Goal: Navigation & Orientation: Locate item on page

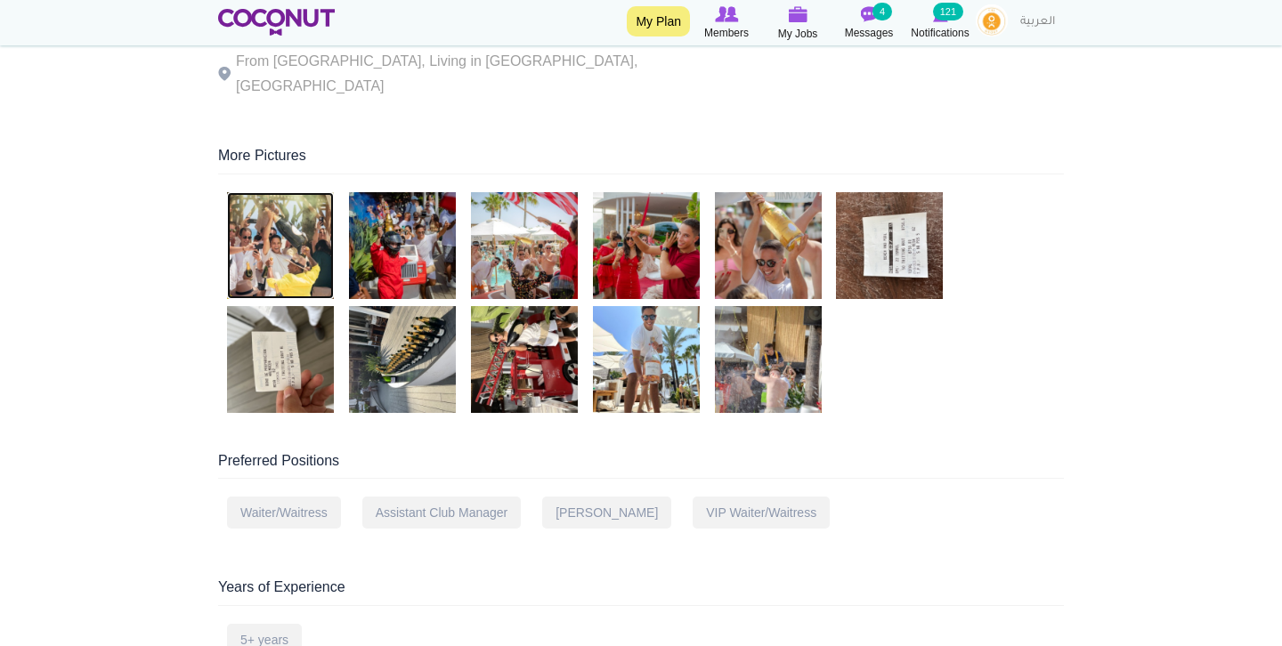
click at [278, 194] on img at bounding box center [280, 245] width 107 height 107
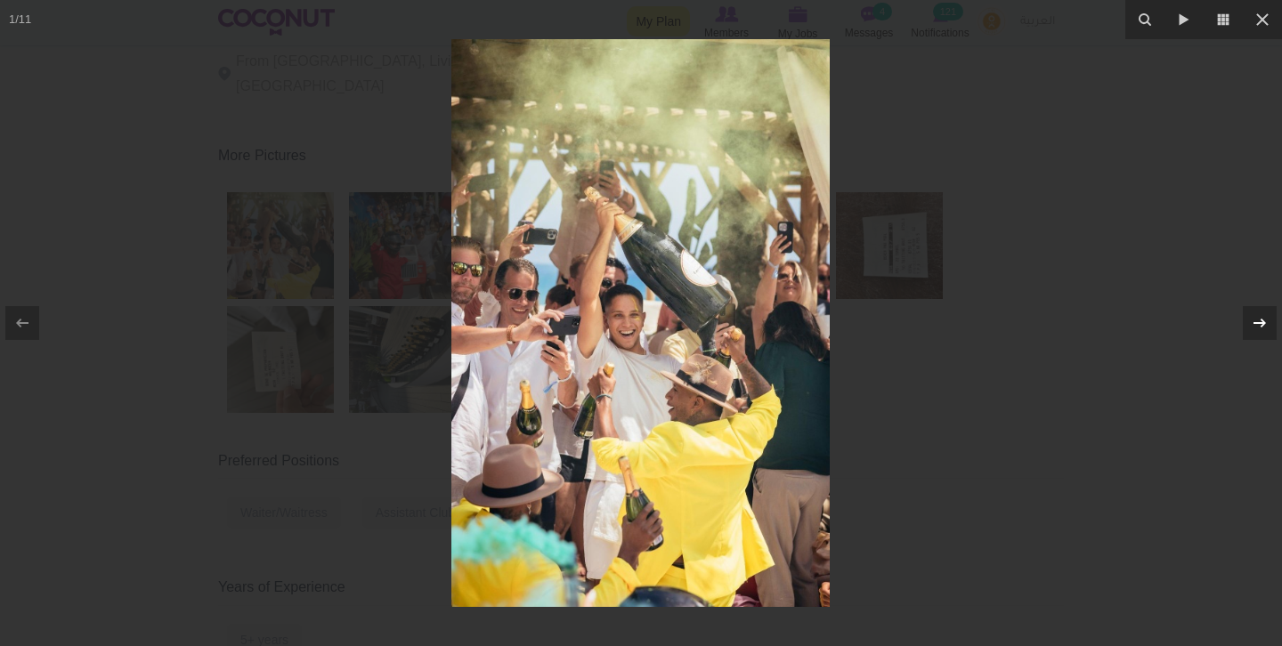
click at [1252, 326] on icon at bounding box center [1259, 322] width 21 height 21
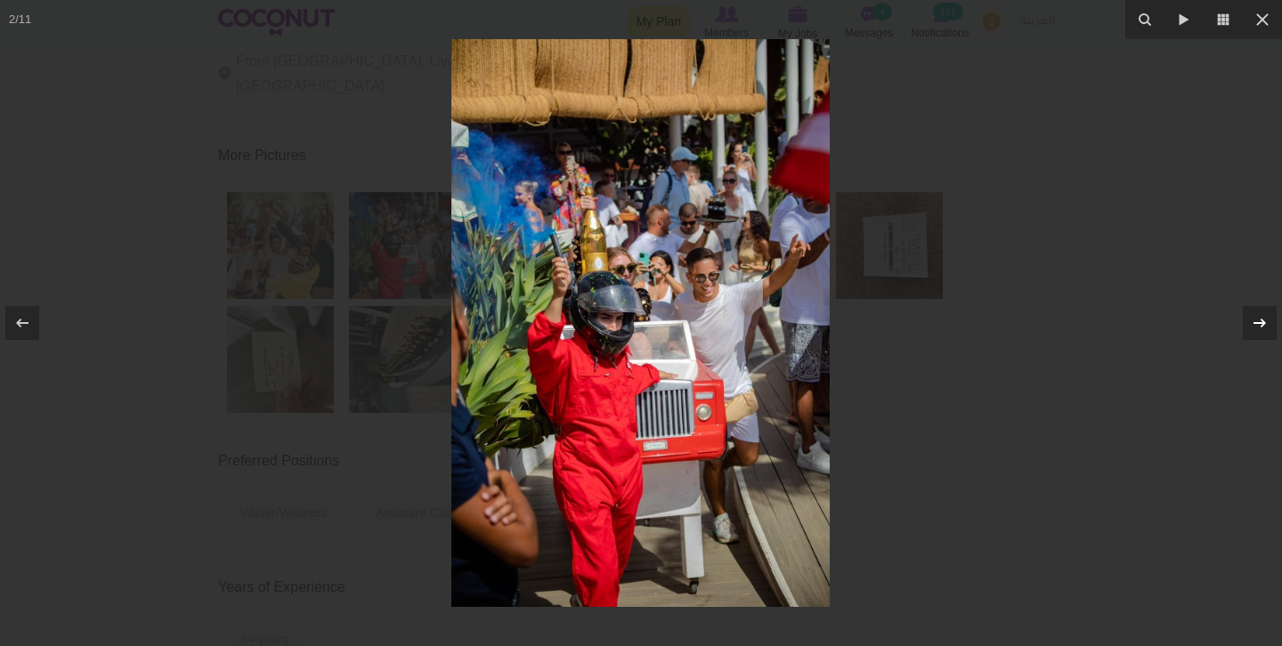
click at [1252, 326] on icon at bounding box center [1259, 322] width 21 height 21
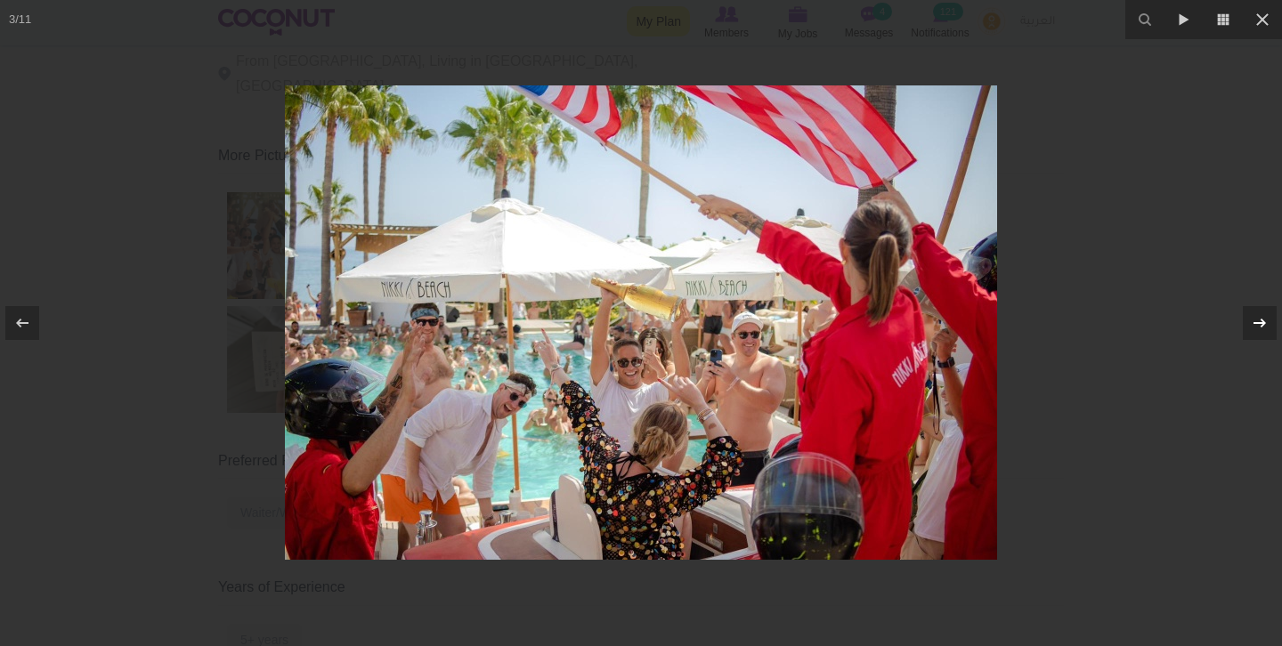
click at [1252, 326] on icon at bounding box center [1259, 322] width 21 height 21
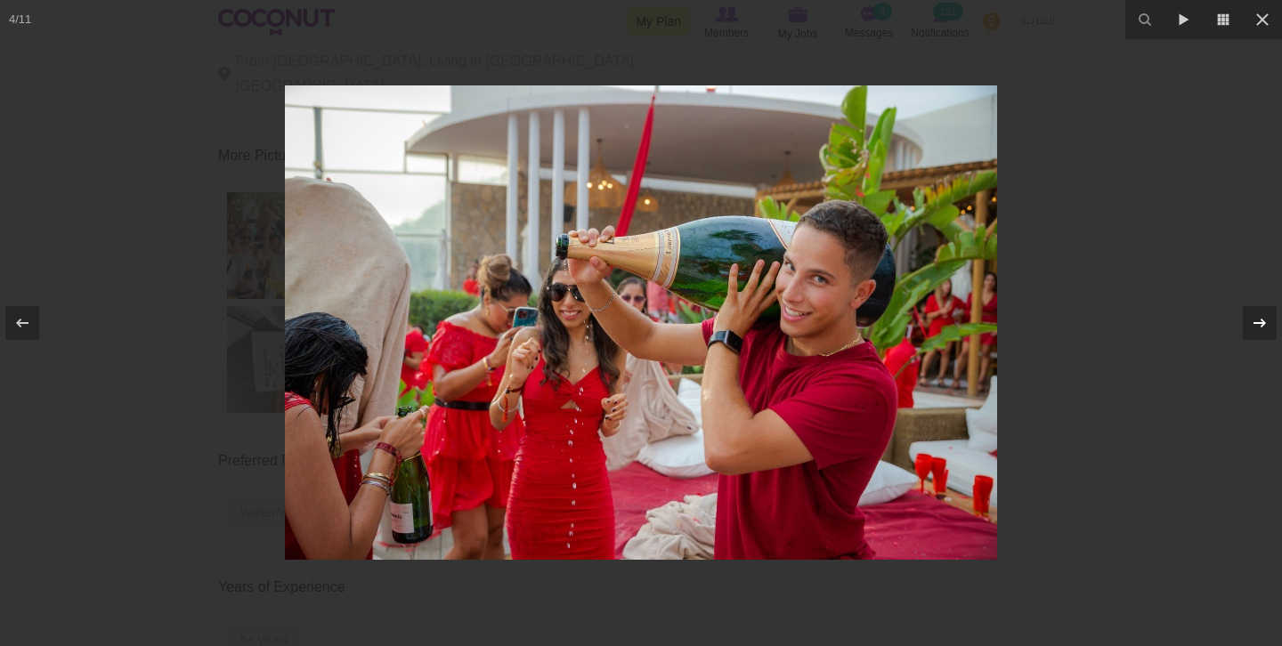
click at [1252, 326] on icon at bounding box center [1259, 322] width 21 height 21
